Goal: Transaction & Acquisition: Subscribe to service/newsletter

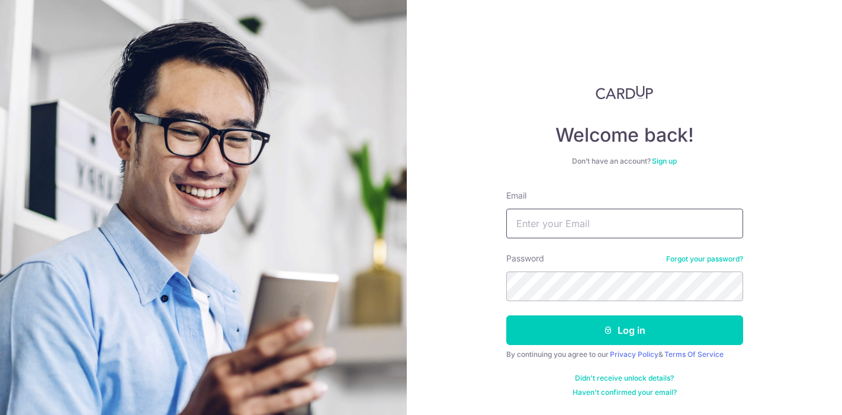
click at [561, 221] on input "Email" at bounding box center [624, 223] width 237 height 30
type input "[EMAIL_ADDRESS][DOMAIN_NAME]"
click at [506, 315] on button "Log in" at bounding box center [624, 330] width 237 height 30
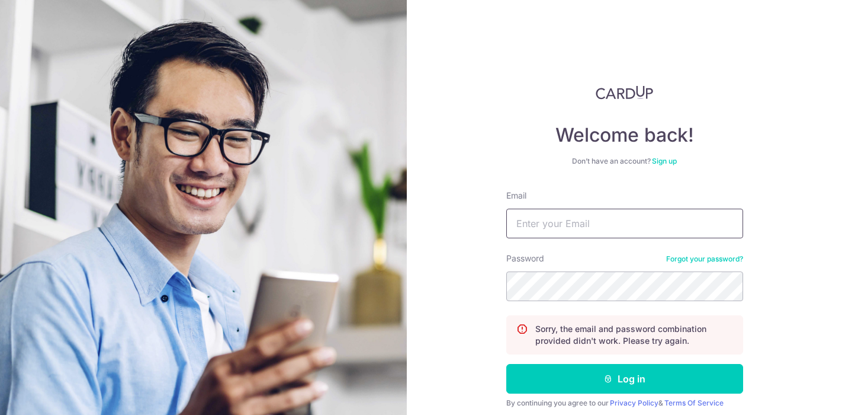
click at [562, 217] on input "Email" at bounding box center [624, 223] width 237 height 30
type input "b"
type input "[EMAIL_ADDRESS][DOMAIN_NAME]"
click at [506, 364] on button "Log in" at bounding box center [624, 379] width 237 height 30
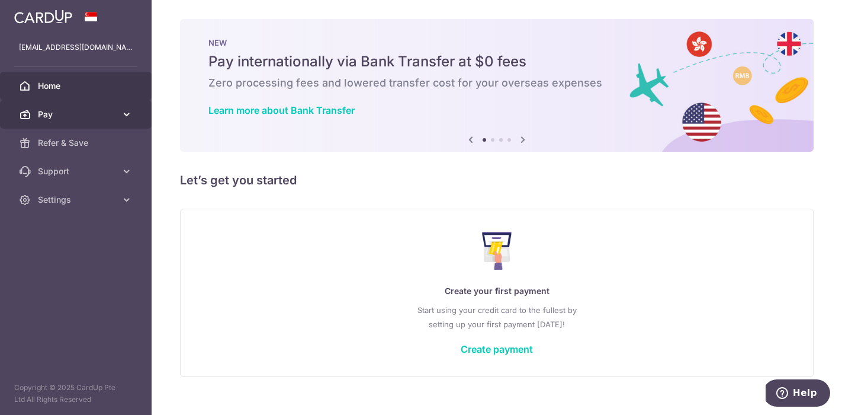
click at [110, 110] on span "Pay" at bounding box center [77, 114] width 78 height 12
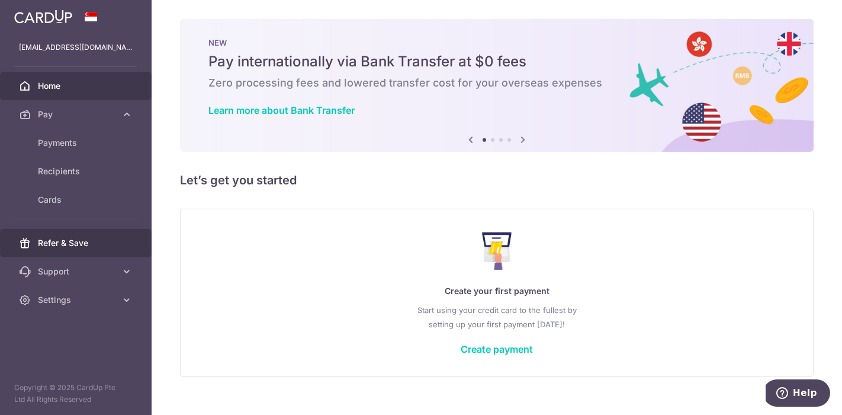
click at [65, 238] on span "Refer & Save" at bounding box center [77, 243] width 78 height 12
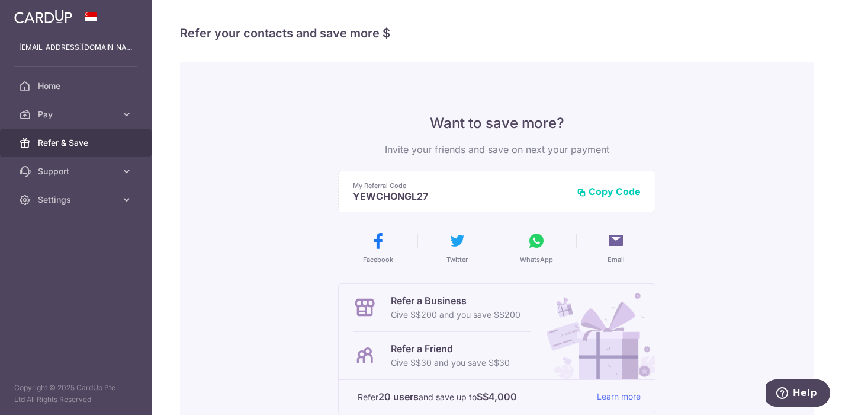
click at [609, 193] on button "Copy Code" at bounding box center [609, 191] width 64 height 12
click at [444, 300] on p "Refer a Business" at bounding box center [456, 300] width 130 height 14
click at [594, 320] on img at bounding box center [595, 331] width 120 height 95
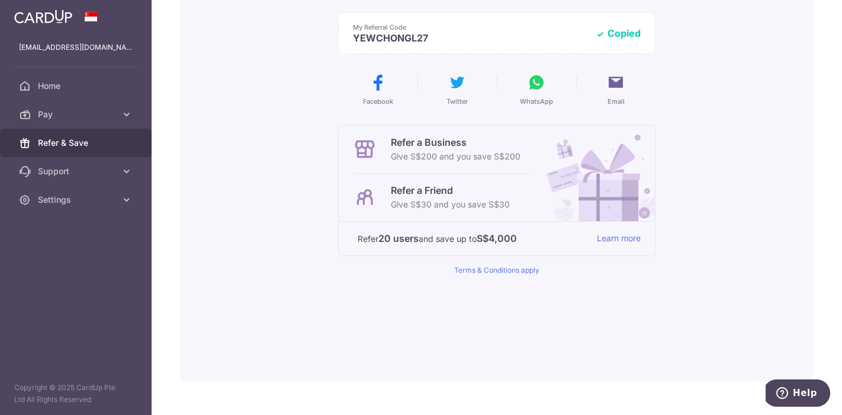
scroll to position [181, 0]
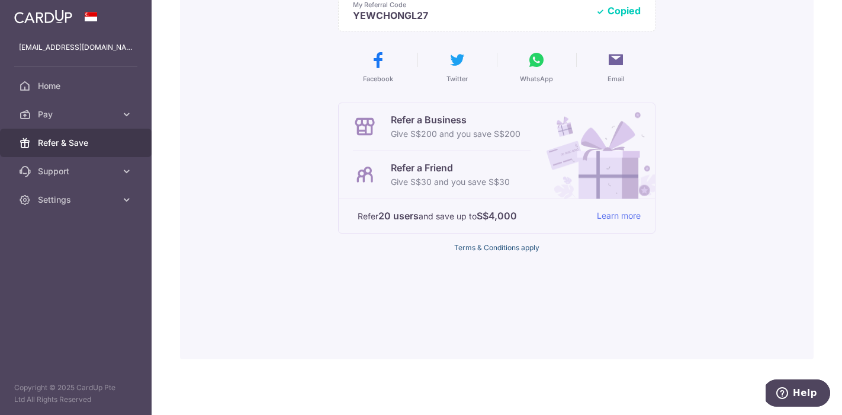
click at [500, 246] on link "Terms & Conditions apply" at bounding box center [496, 247] width 85 height 9
